Goal: Information Seeking & Learning: Check status

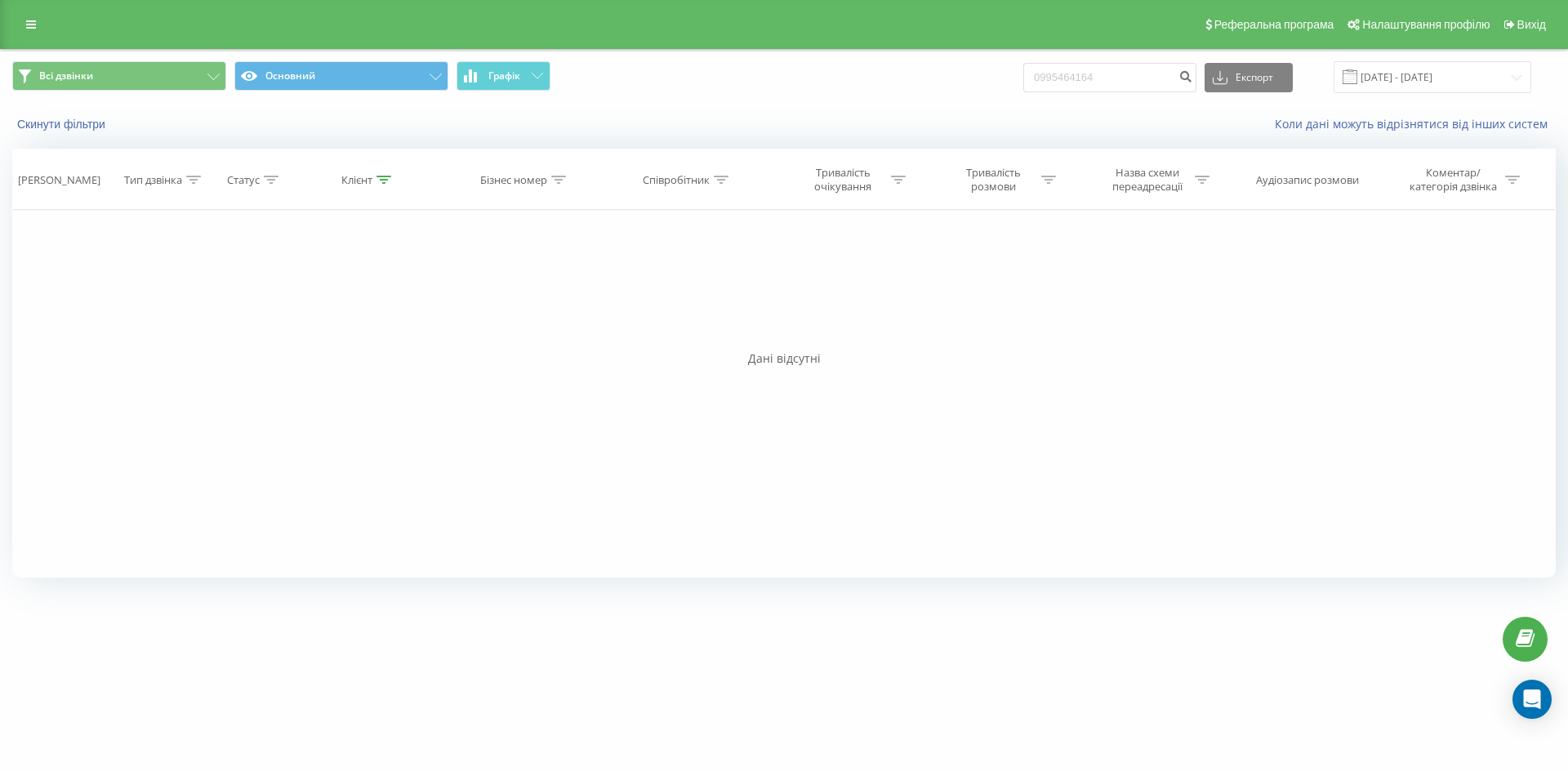
drag, startPoint x: 1164, startPoint y: 60, endPoint x: 946, endPoint y: 79, distance: 218.8
click at [946, 79] on div "Всі дзвінки Основний Графік 0995464164 Експорт .csv .xls .xlsx 19.06.2025 - 19.…" at bounding box center [784, 77] width 1566 height 54
drag, startPoint x: 1132, startPoint y: 78, endPoint x: 1008, endPoint y: 78, distance: 124.0
click at [1009, 78] on div "Всі дзвінки Основний Графік 0995464164 Експорт .csv .xls .xlsx 19.06.2025 - 19.…" at bounding box center [783, 77] width 1543 height 32
paste input "380675068426"
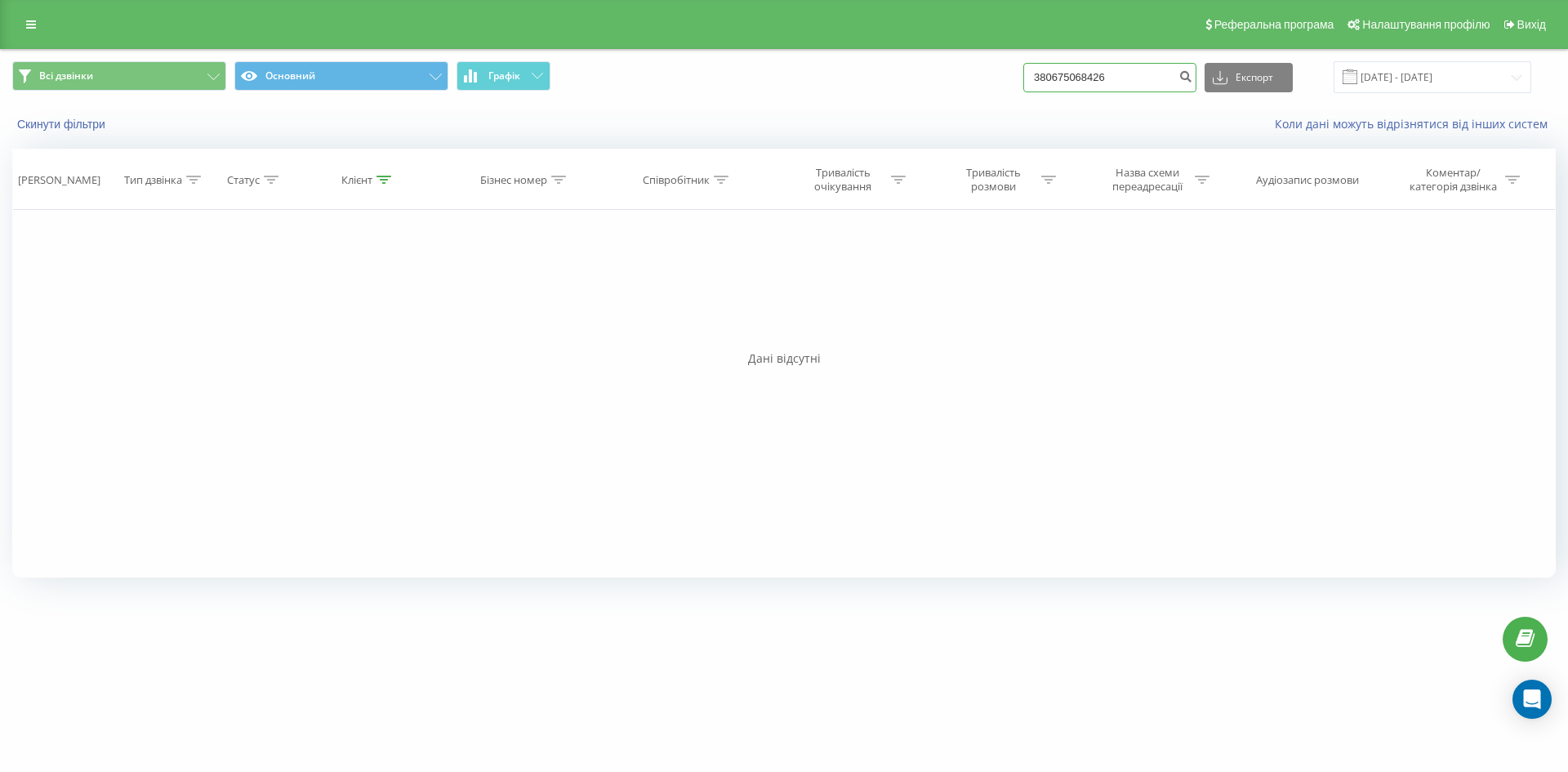
click at [1062, 79] on input "380675068426" at bounding box center [1109, 78] width 173 height 29
type input "0675068426"
drag, startPoint x: 1115, startPoint y: 89, endPoint x: 924, endPoint y: 96, distance: 191.1
click at [924, 96] on div "Всі дзвінки Основний Графік 0675068426 Експорт .csv .xls .xlsx 19.06.2025 - 19.…" at bounding box center [784, 77] width 1566 height 54
paste input "930216733"
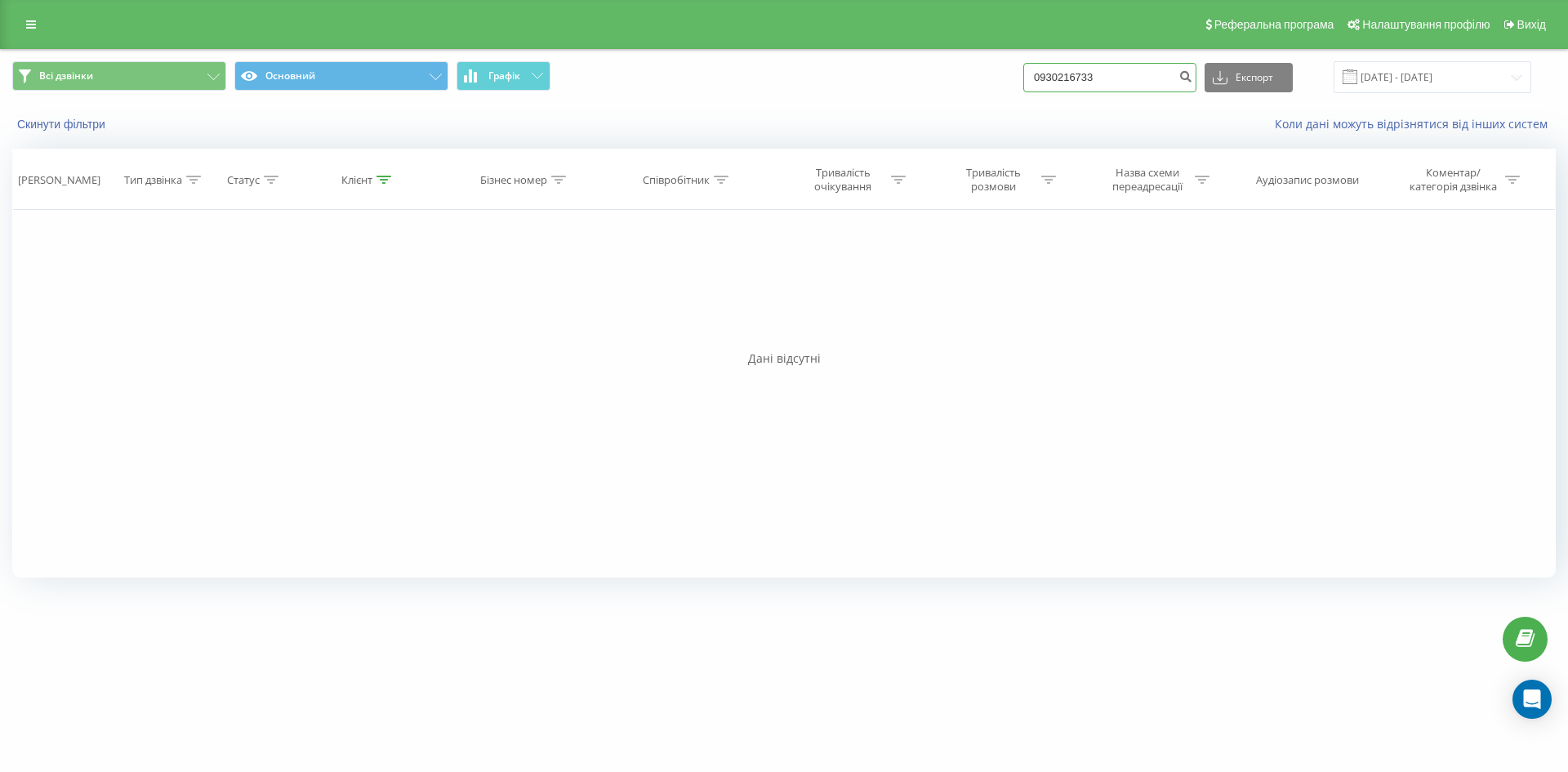
type input "0930216733"
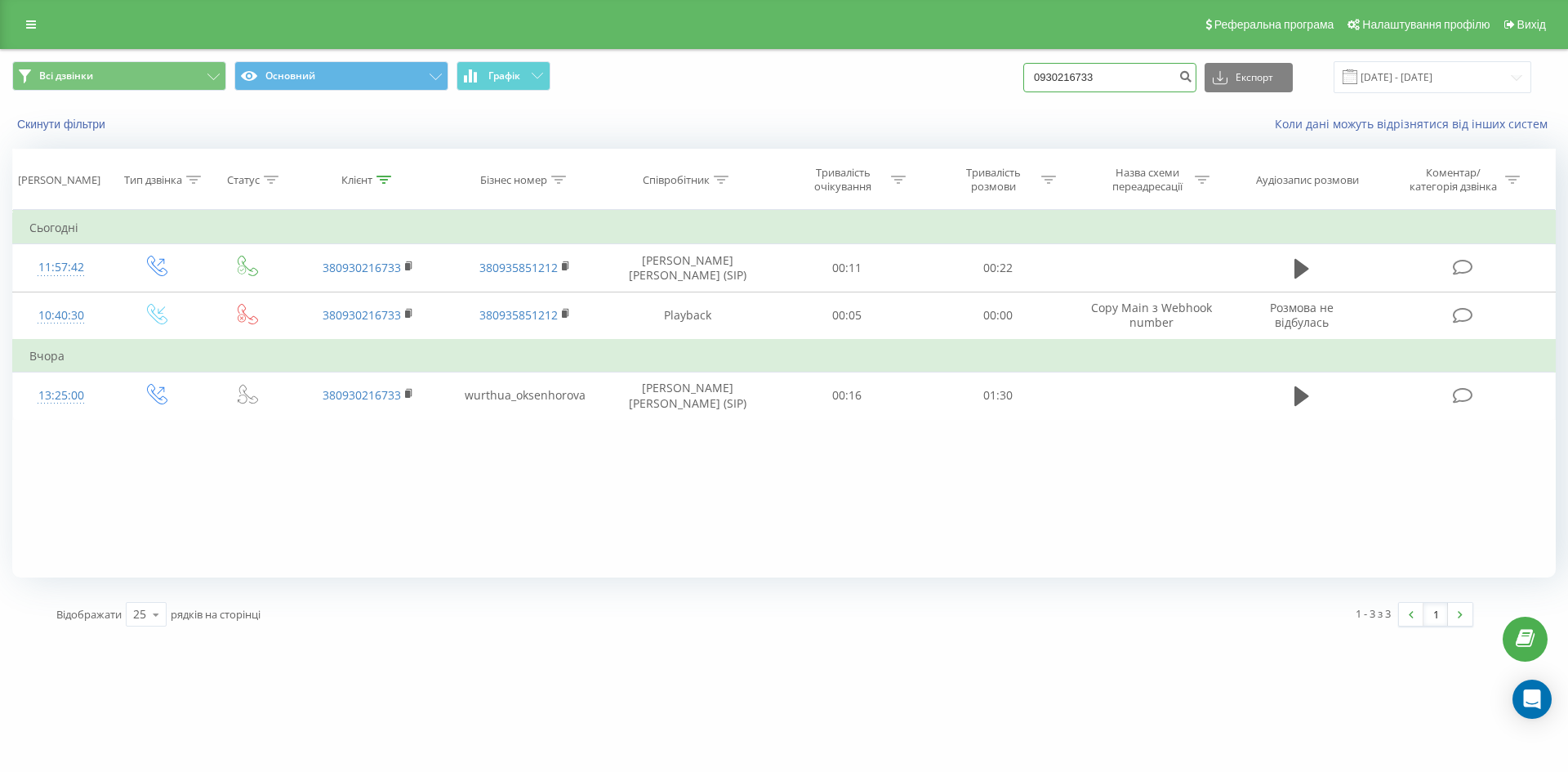
drag, startPoint x: 1128, startPoint y: 76, endPoint x: 788, endPoint y: 69, distance: 340.1
click at [788, 69] on div "Всі дзвінки Основний Графік 0930216733 Експорт .csv .xls .xlsx [DATE] - [DATE]" at bounding box center [783, 77] width 1543 height 32
paste input "732904579"
type input "0732904579"
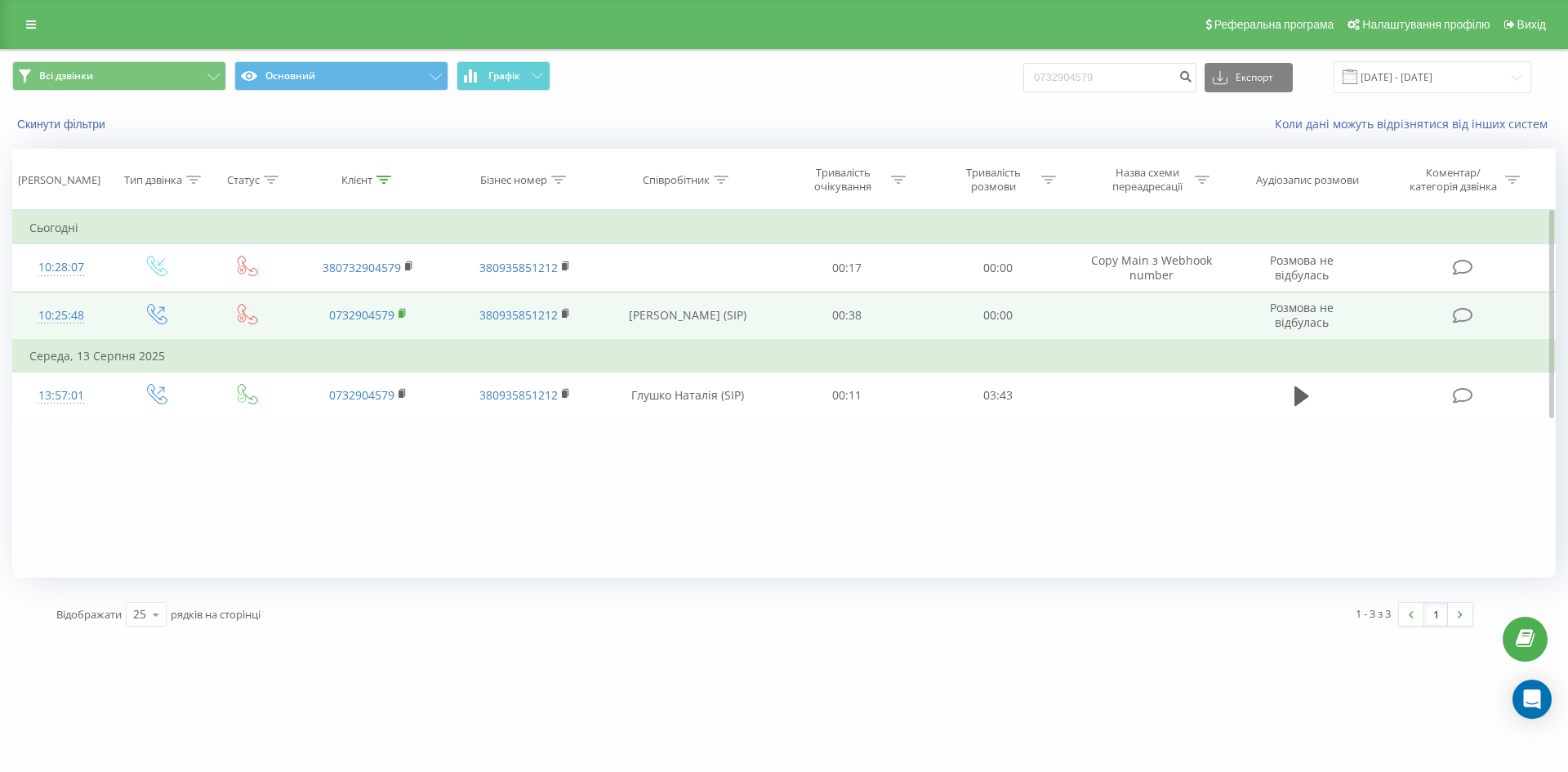
click at [405, 311] on icon at bounding box center [402, 312] width 6 height 8
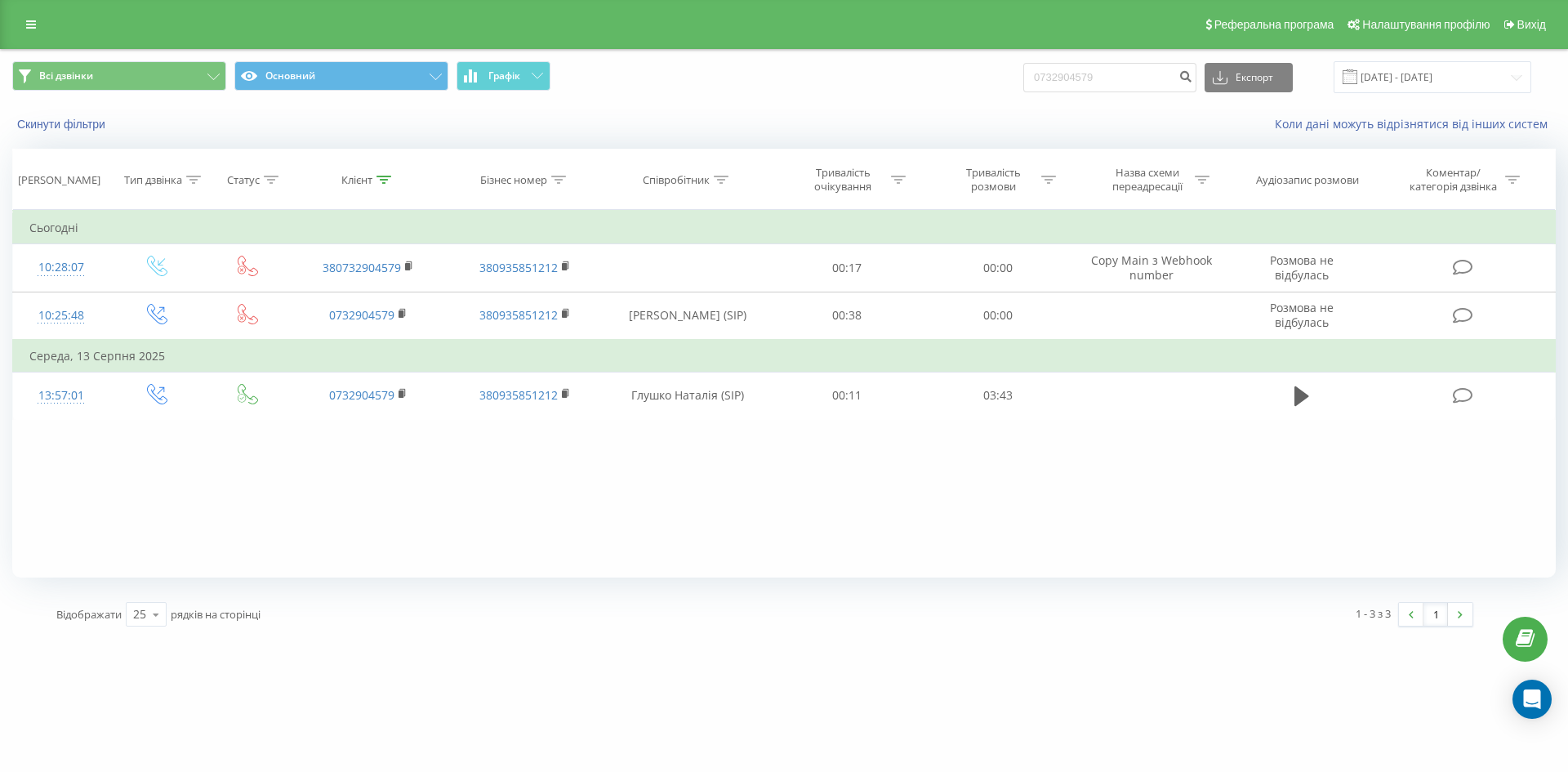
click at [23, 33] on link at bounding box center [31, 24] width 29 height 23
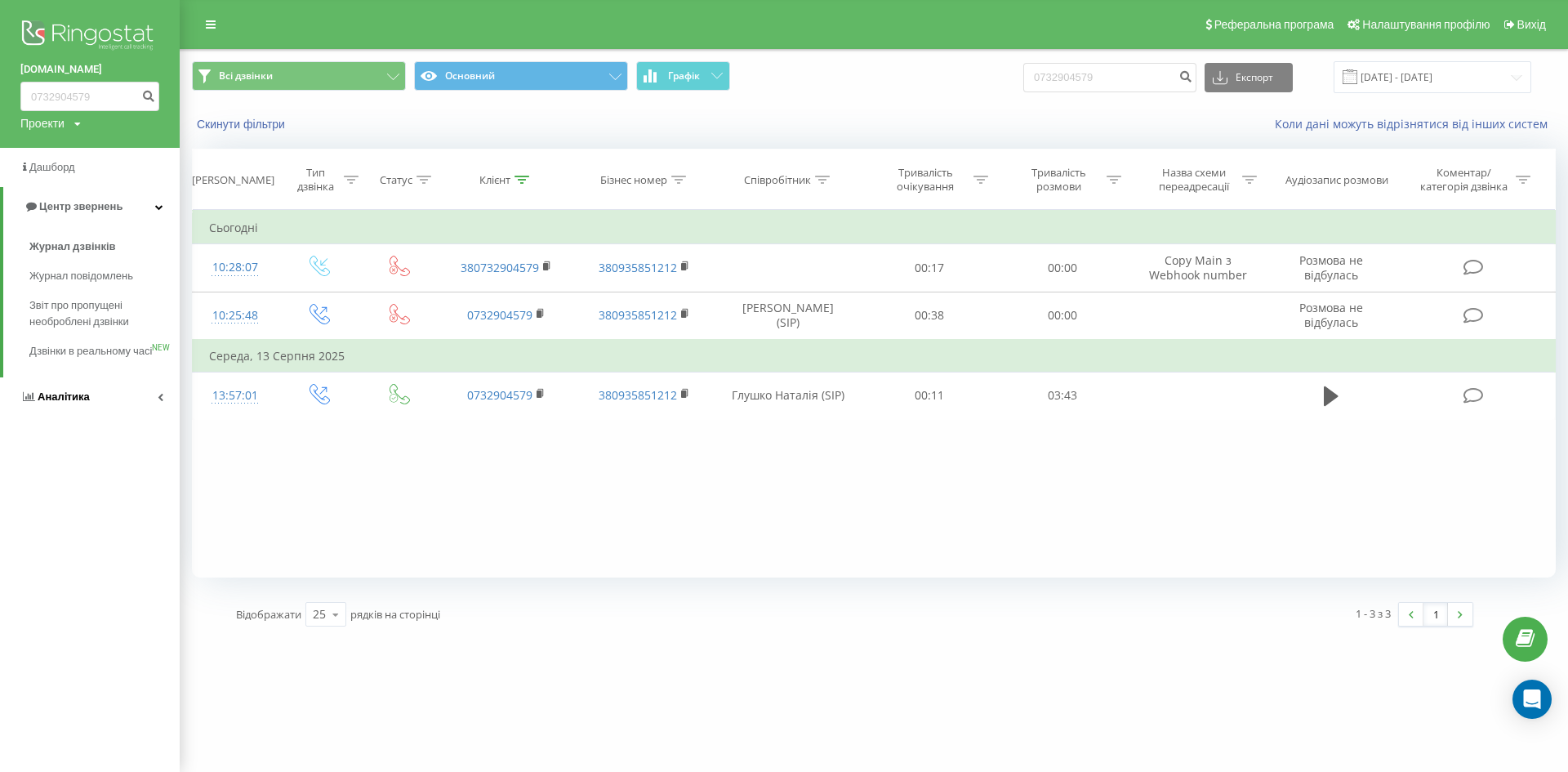
click at [162, 409] on link "Аналiтика" at bounding box center [90, 396] width 179 height 39
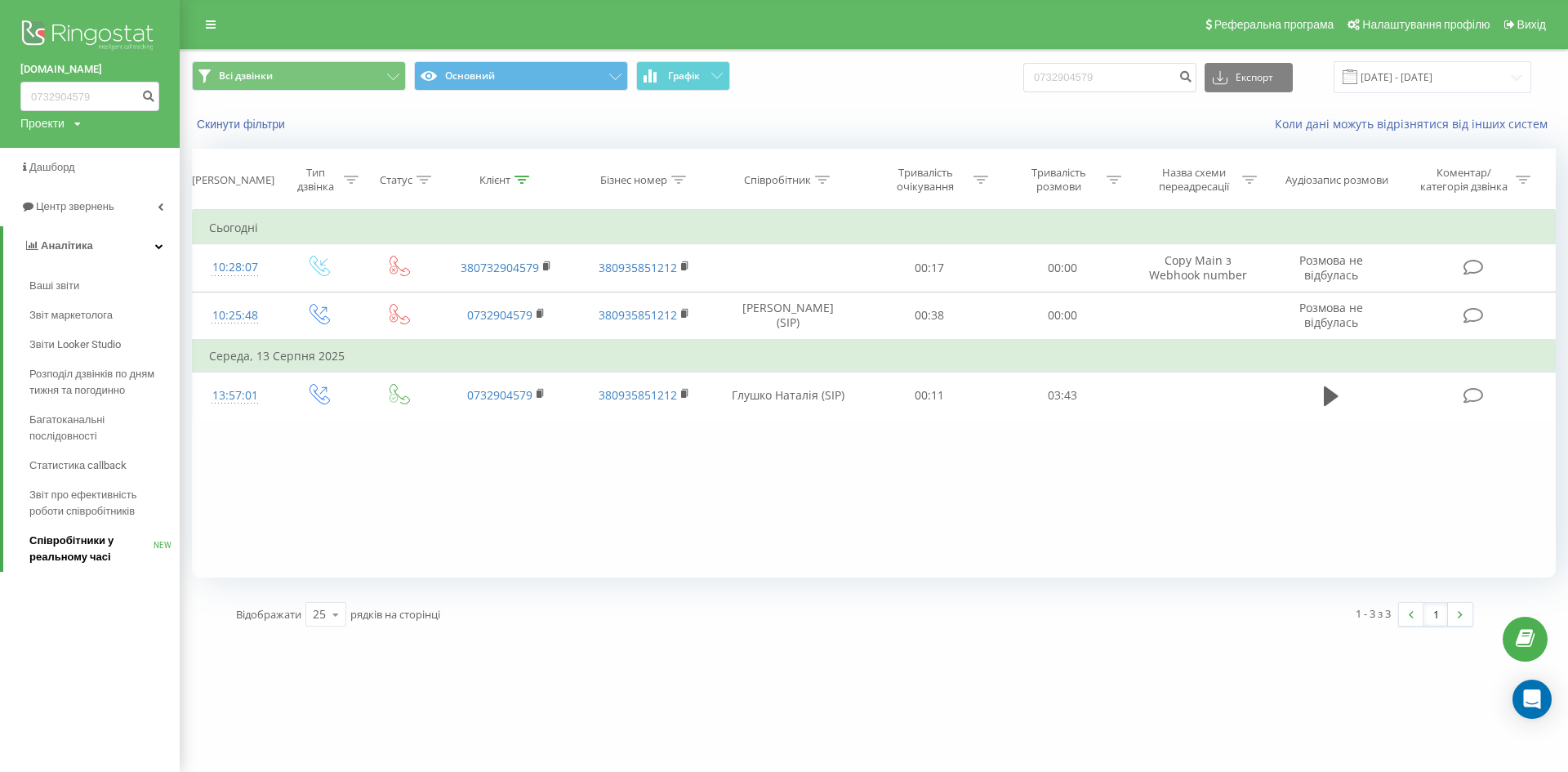
click at [91, 559] on span "Співробітники у реальному часі" at bounding box center [91, 549] width 124 height 33
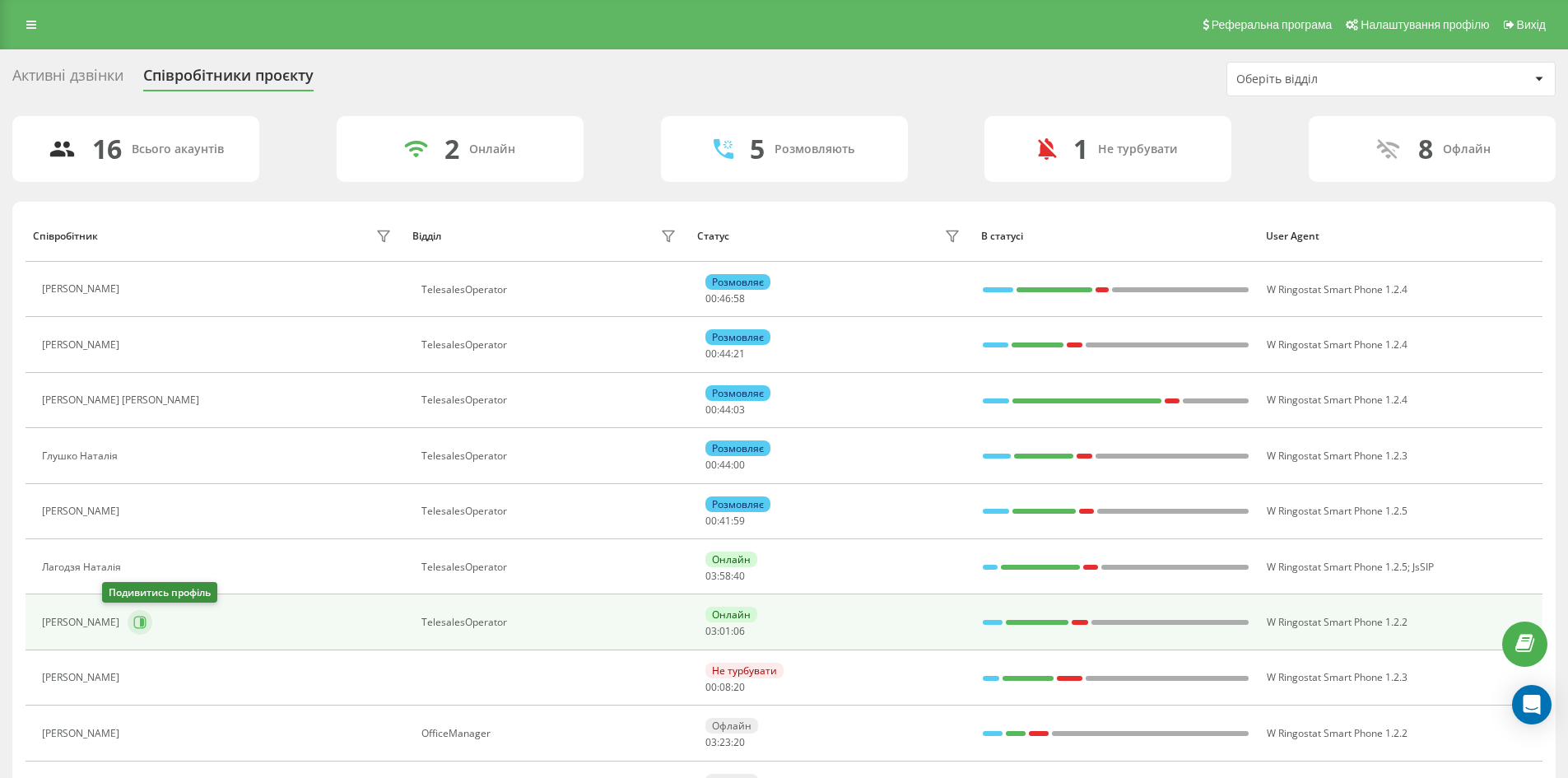
click at [140, 623] on icon at bounding box center [142, 622] width 4 height 8
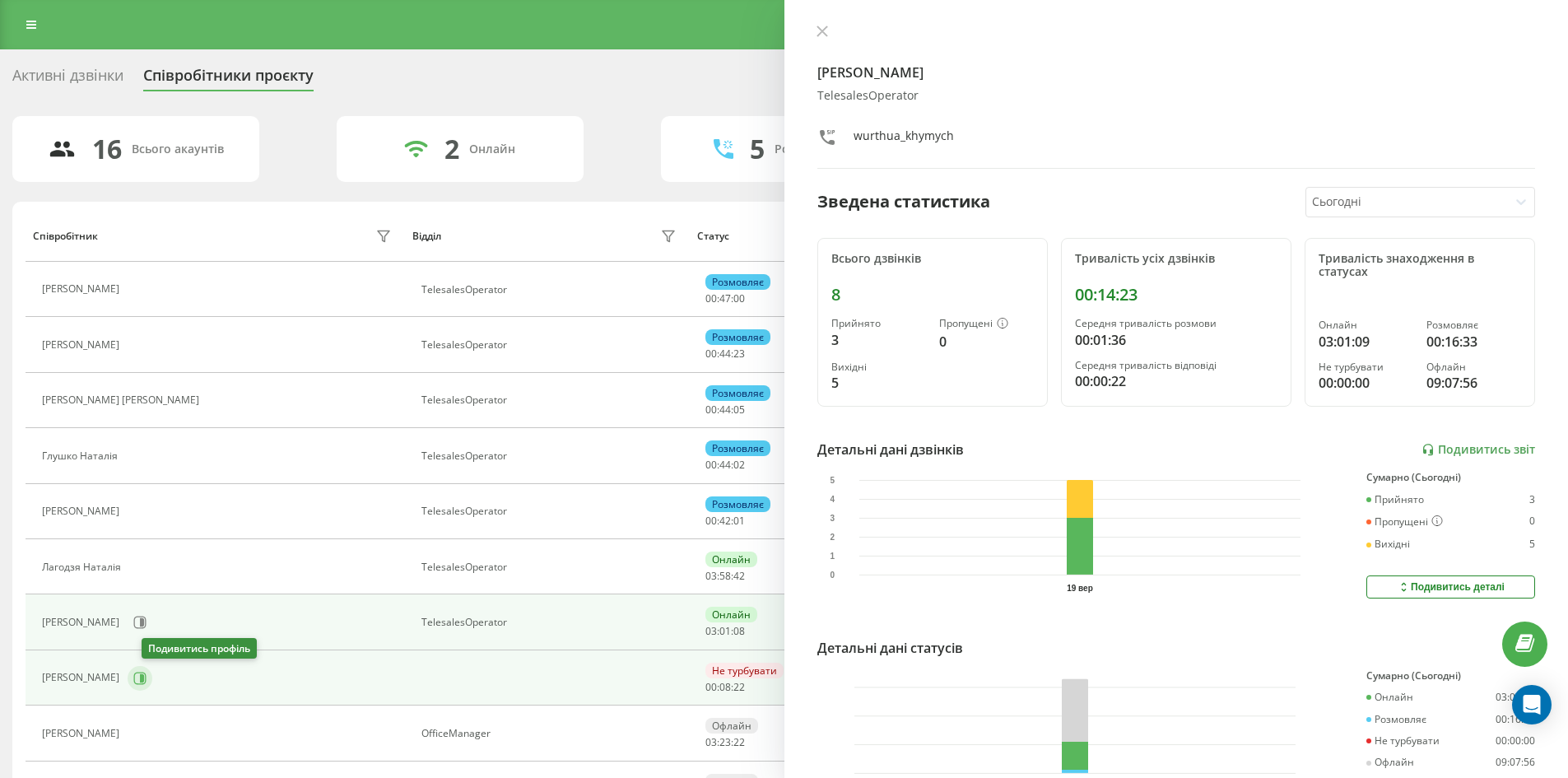
click at [144, 681] on icon at bounding box center [142, 676] width 4 height 8
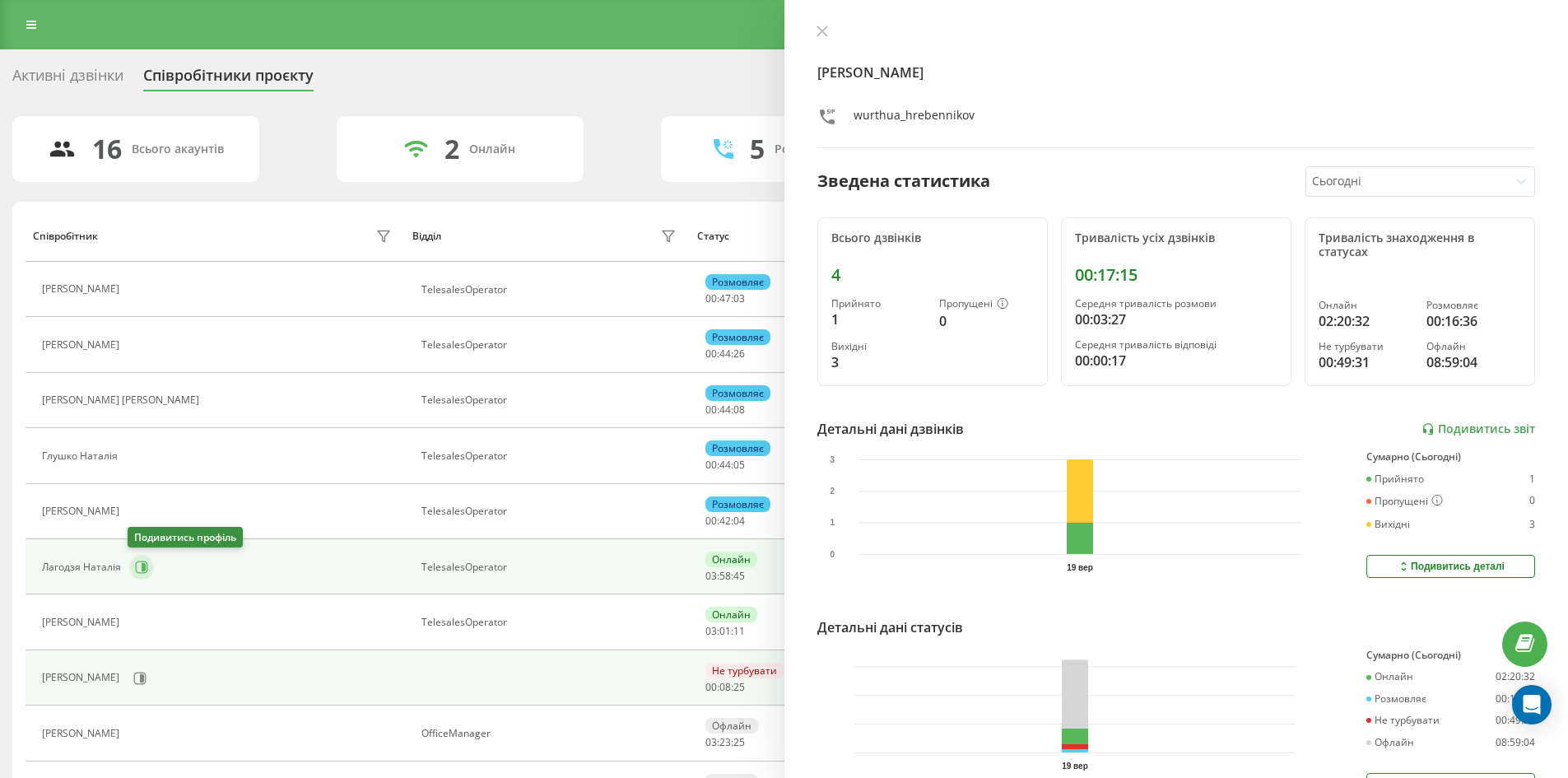
click at [142, 564] on icon at bounding box center [143, 567] width 4 height 8
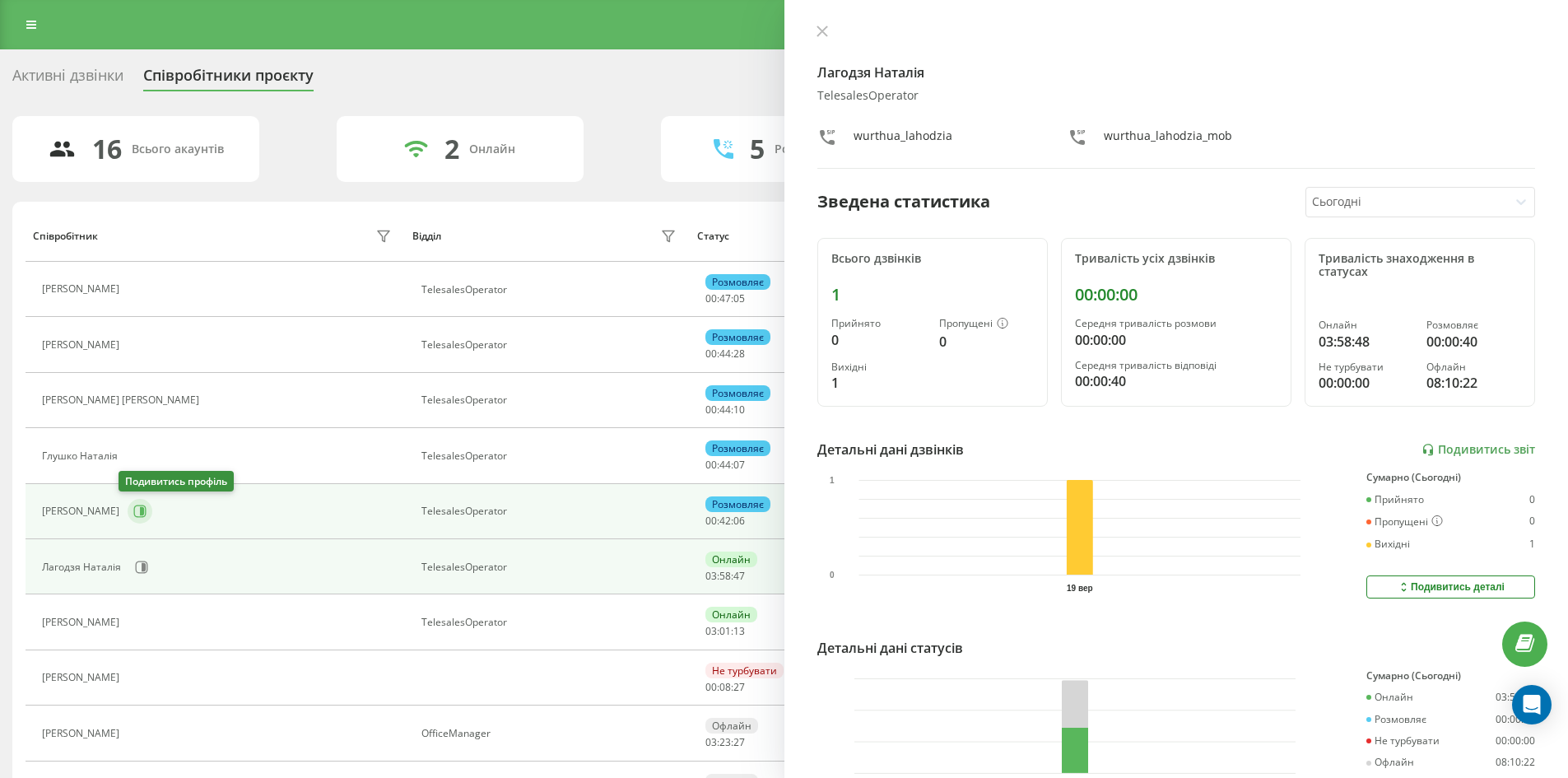
click at [137, 512] on icon at bounding box center [139, 510] width 13 height 13
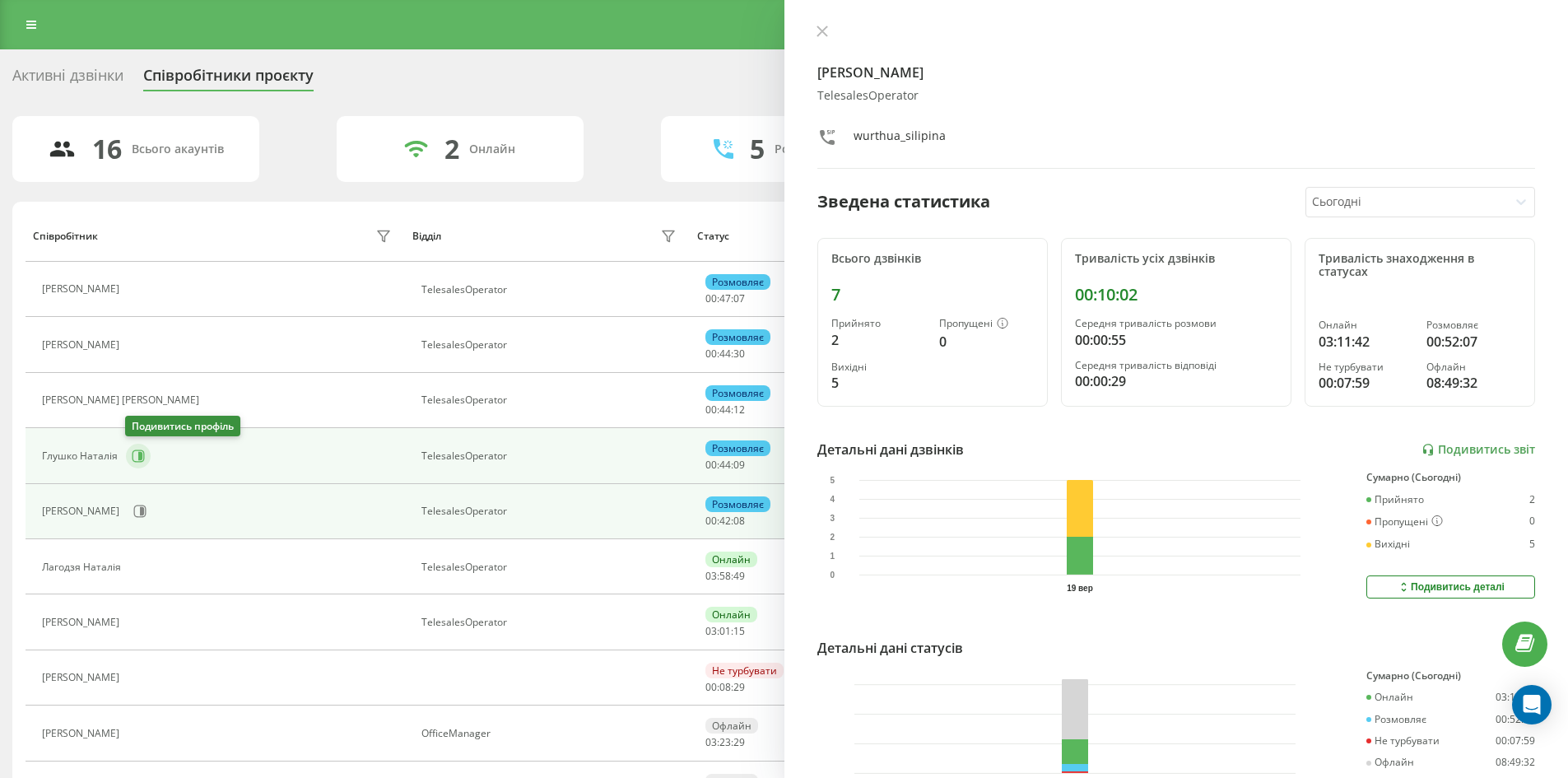
click at [135, 456] on icon at bounding box center [137, 455] width 13 height 13
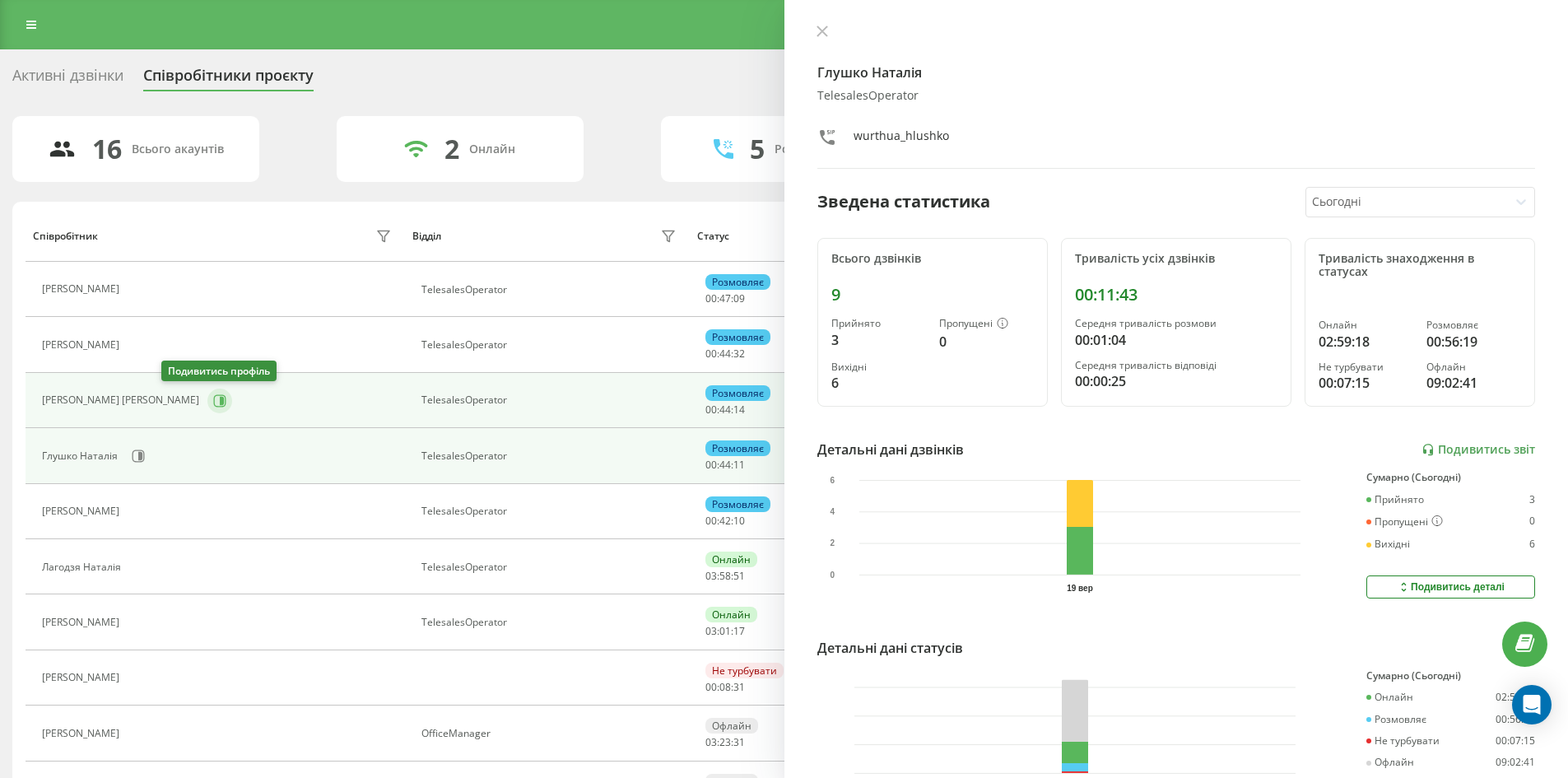
click at [213, 401] on icon at bounding box center [219, 400] width 13 height 13
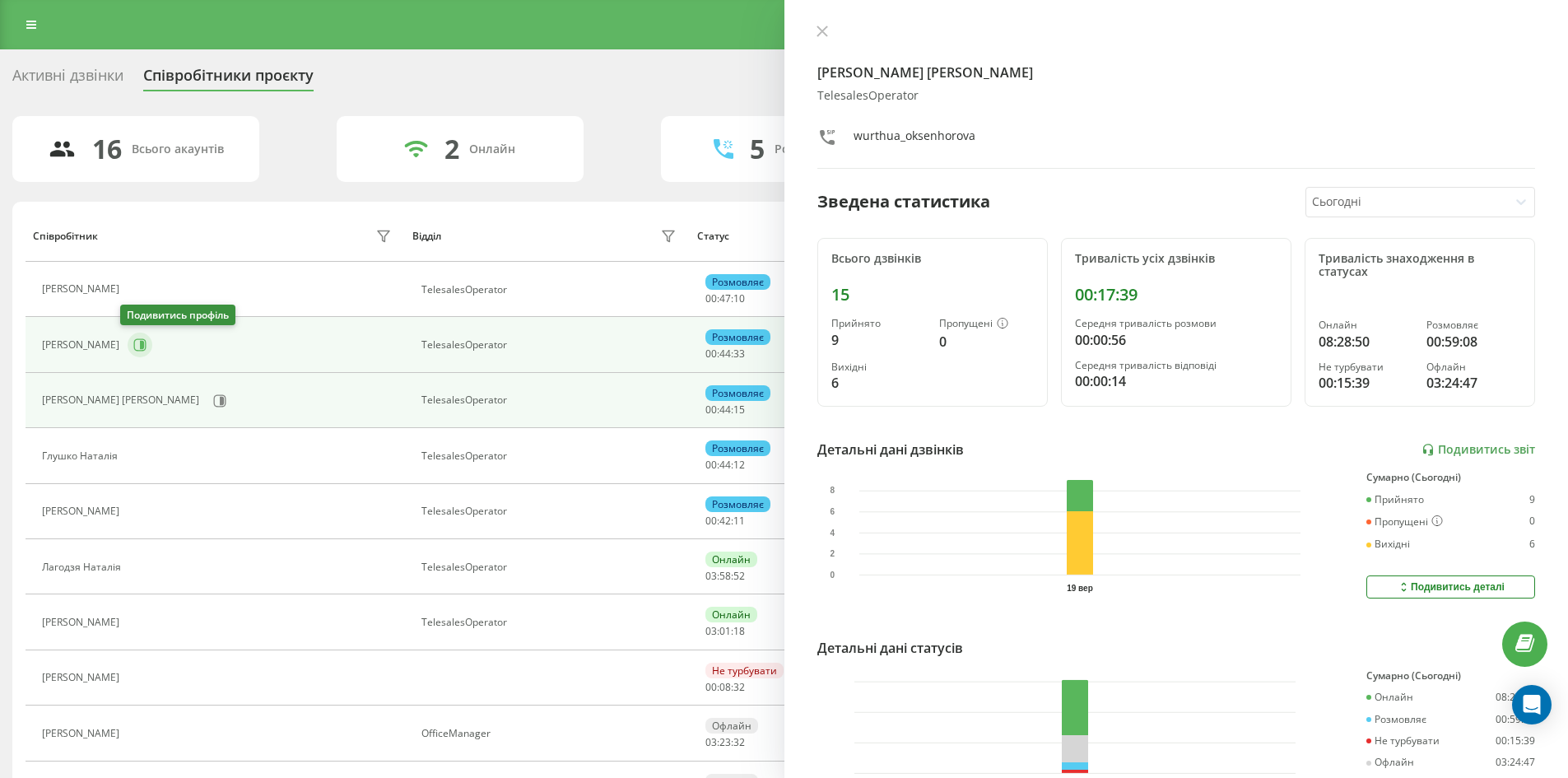
click at [133, 342] on icon at bounding box center [139, 344] width 13 height 13
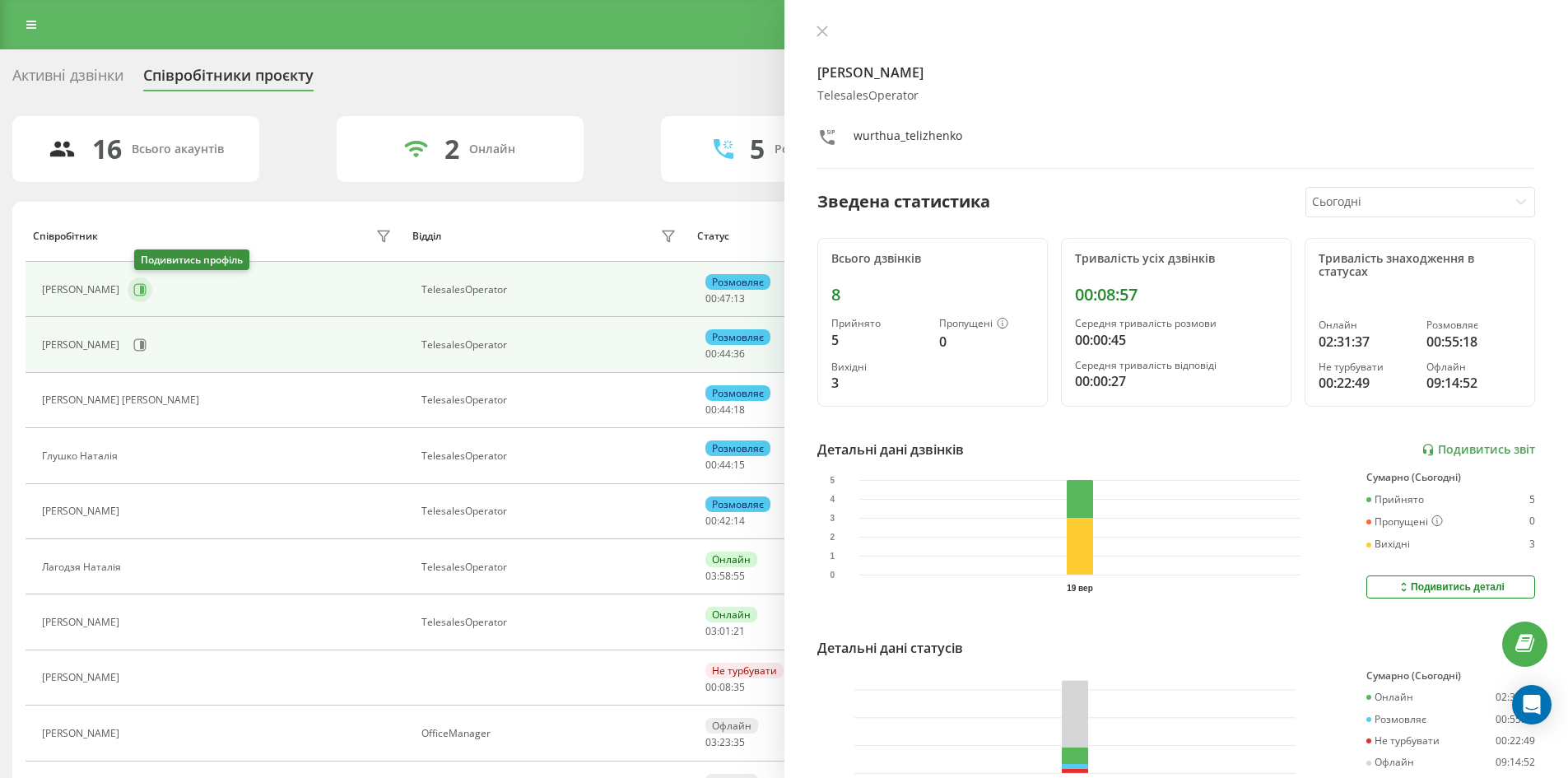
click at [139, 291] on button at bounding box center [140, 289] width 24 height 24
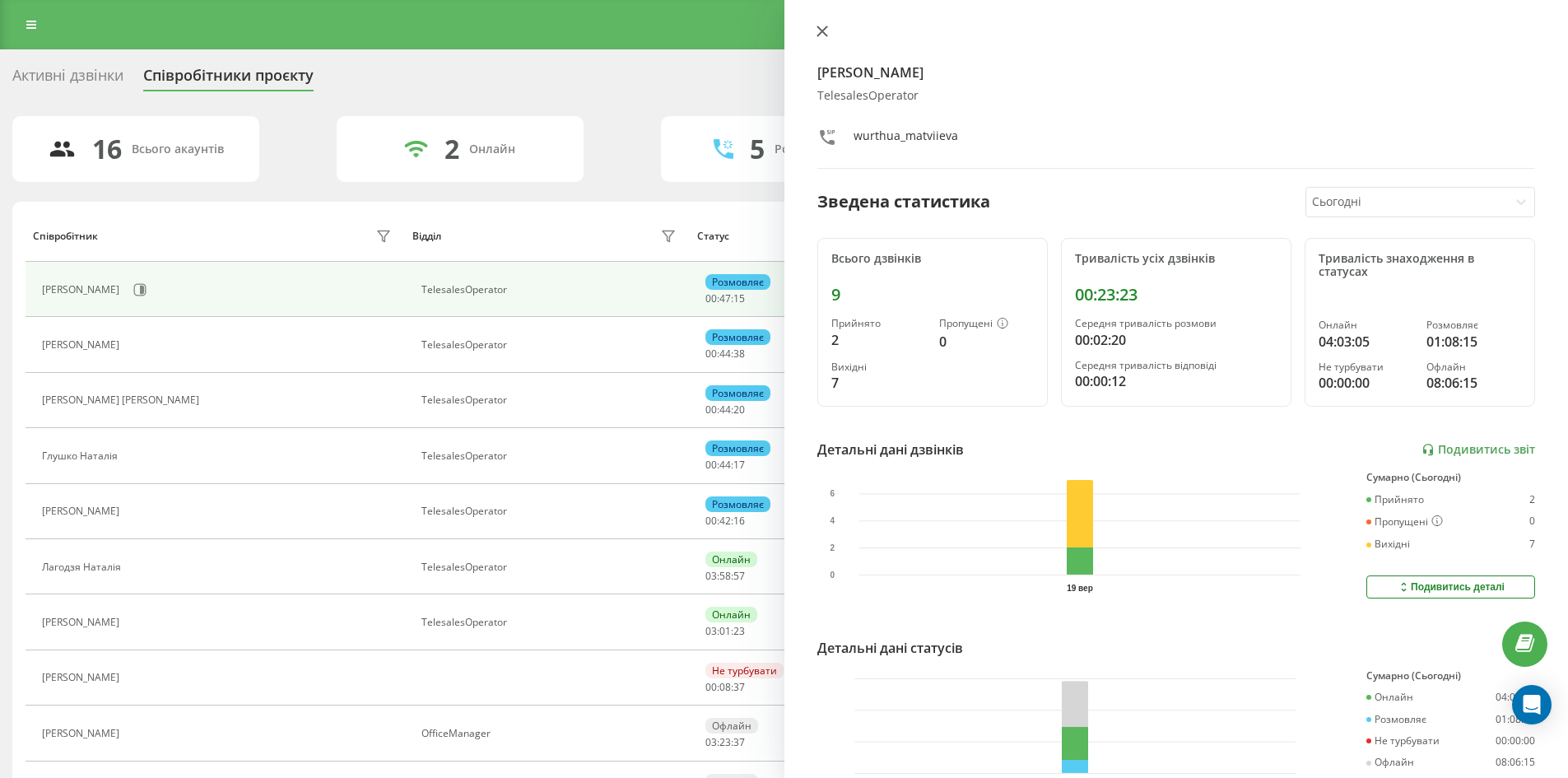
click at [819, 34] on icon at bounding box center [821, 30] width 10 height 10
